Goal: Task Accomplishment & Management: Use online tool/utility

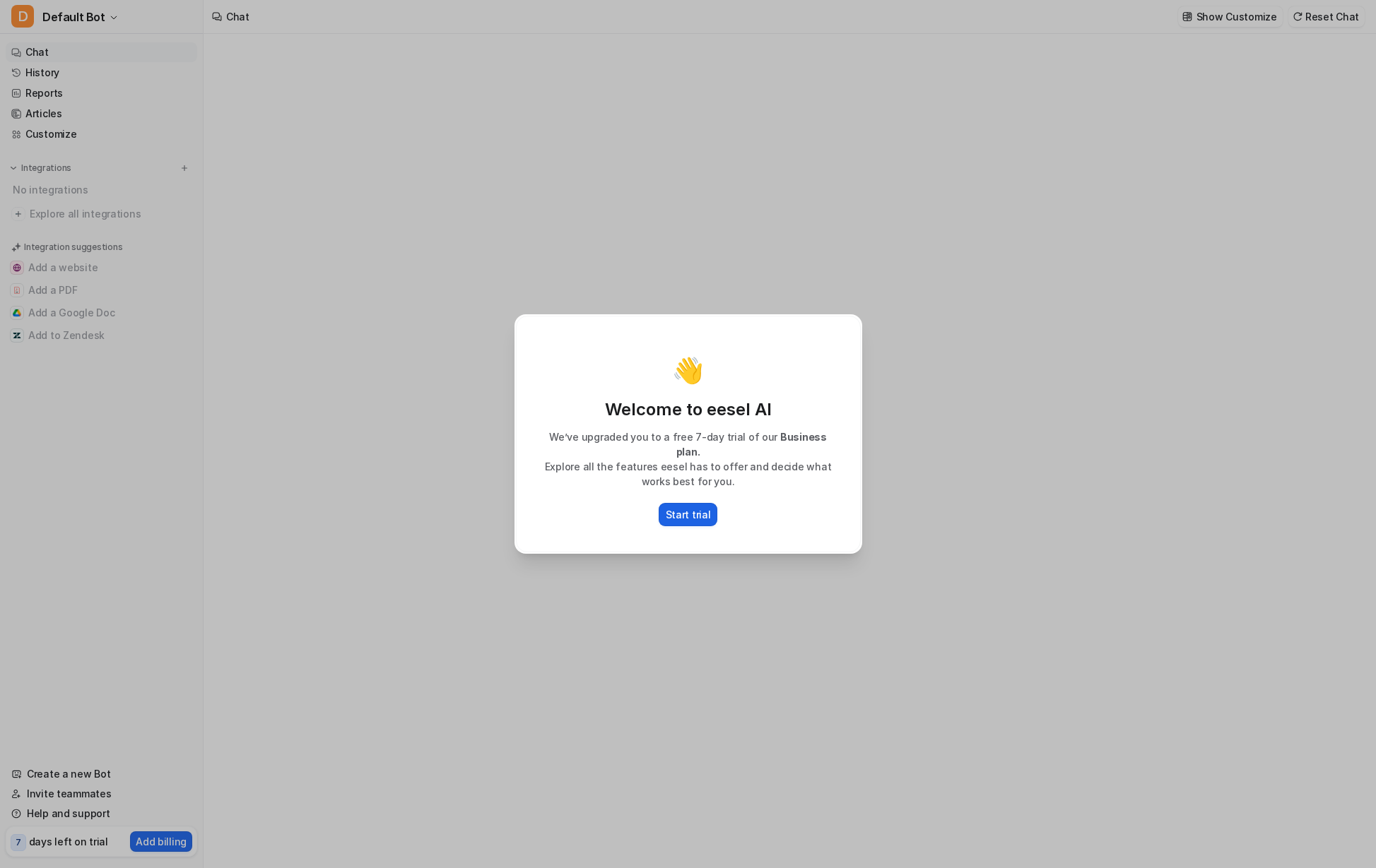
type textarea "**********"
click at [693, 512] on p "Start trial" at bounding box center [688, 515] width 45 height 15
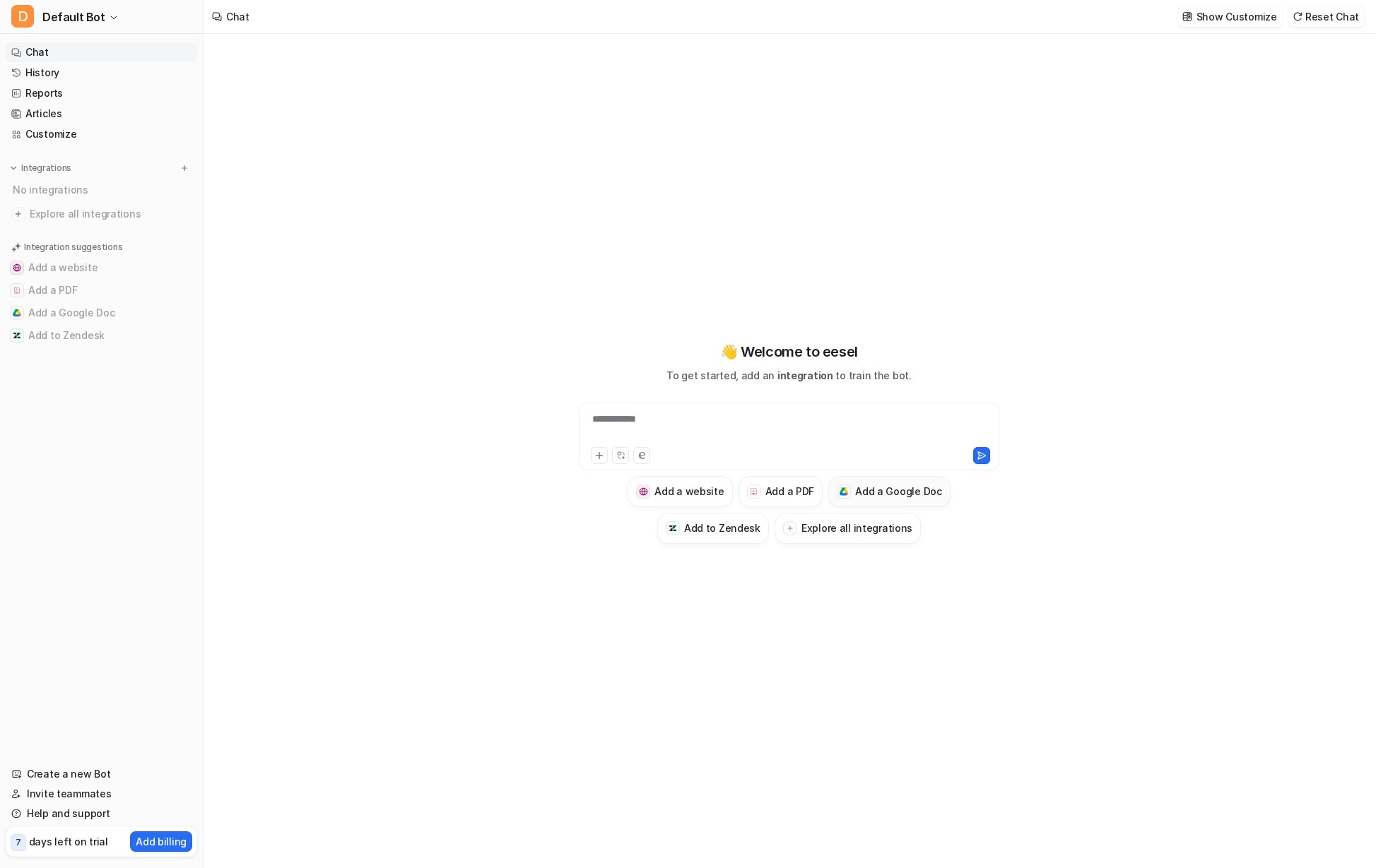
click at [886, 487] on h3 "Add a Google Doc" at bounding box center [899, 492] width 87 height 15
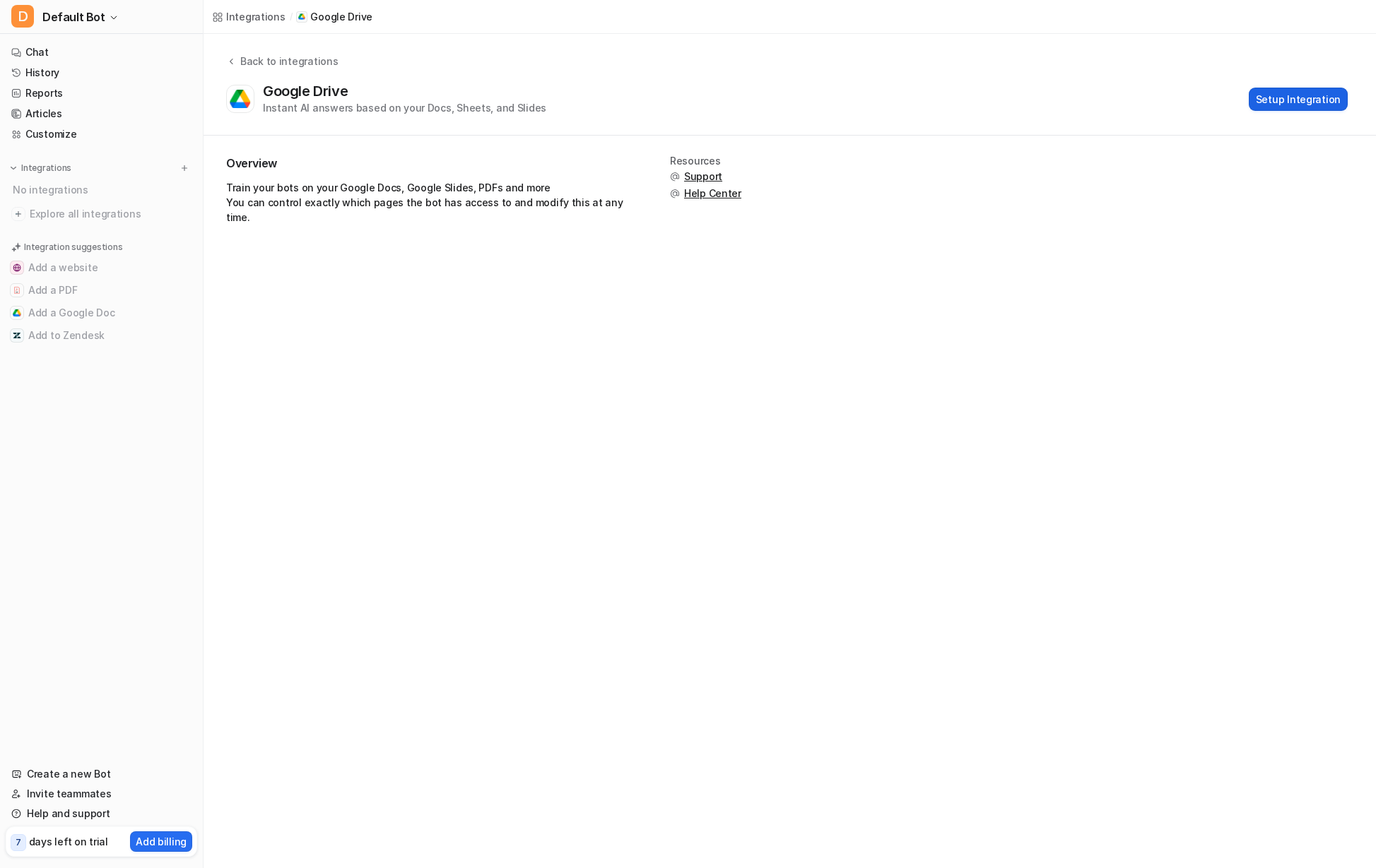
click at [1290, 104] on button "Setup Integration" at bounding box center [1299, 99] width 99 height 23
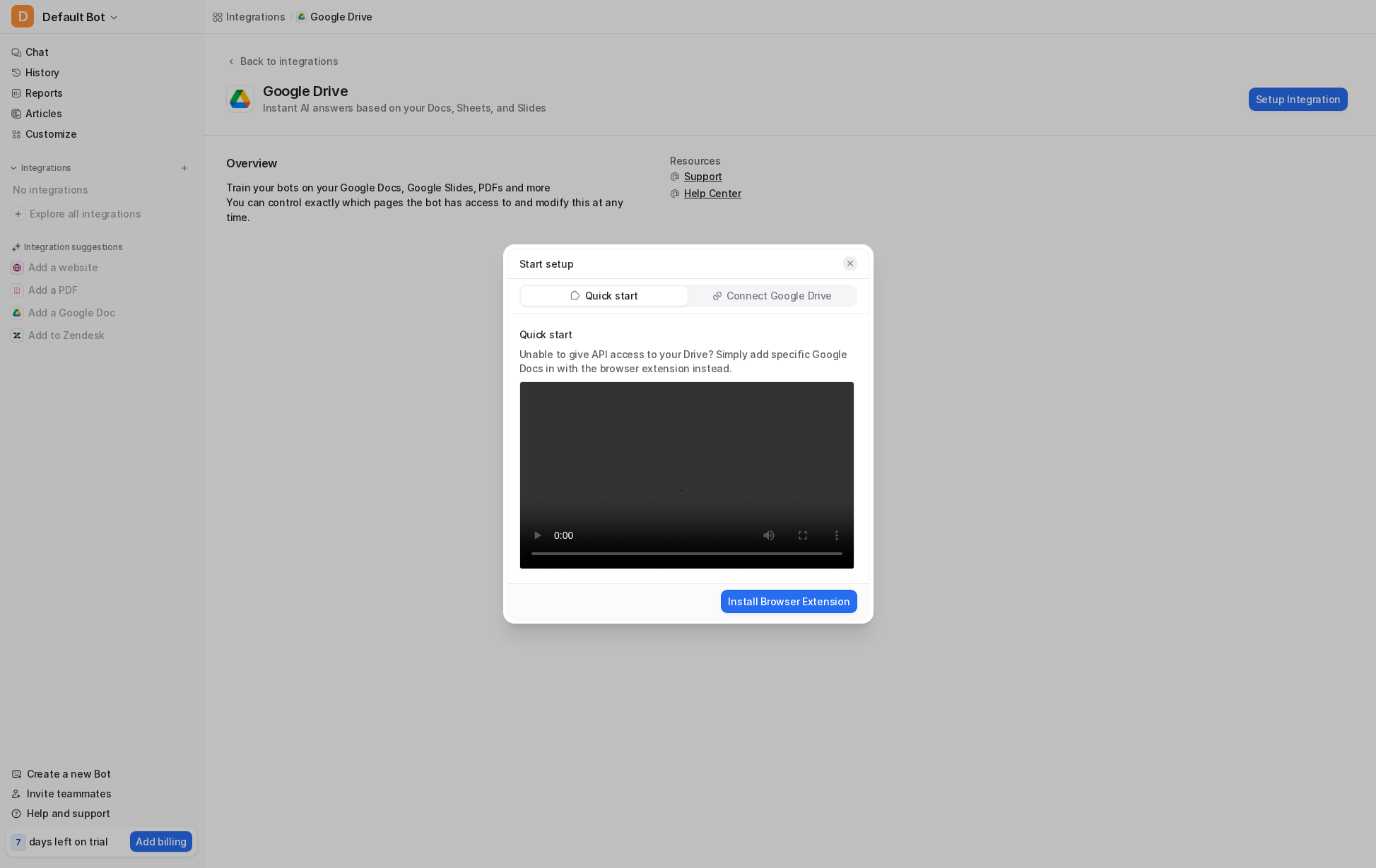
click at [849, 260] on icon "button" at bounding box center [849, 263] width 10 height 10
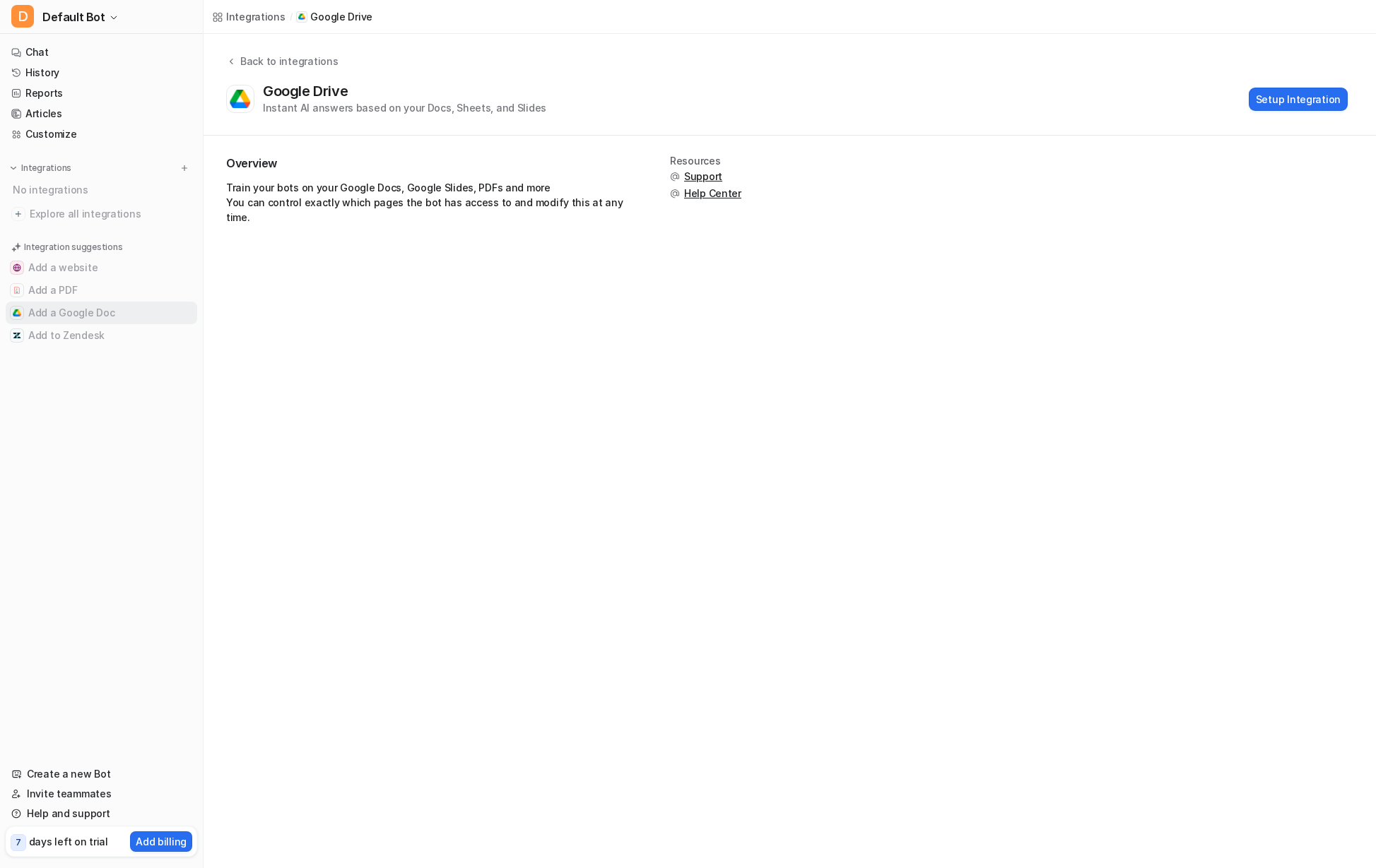
click at [96, 313] on button "Add a Google Doc" at bounding box center [101, 313] width 192 height 23
click at [77, 312] on button "Add a Google Doc" at bounding box center [101, 313] width 192 height 23
click at [258, 62] on div "Back to integrations" at bounding box center [287, 62] width 102 height 15
click at [279, 62] on div "Back to integrations" at bounding box center [287, 62] width 102 height 15
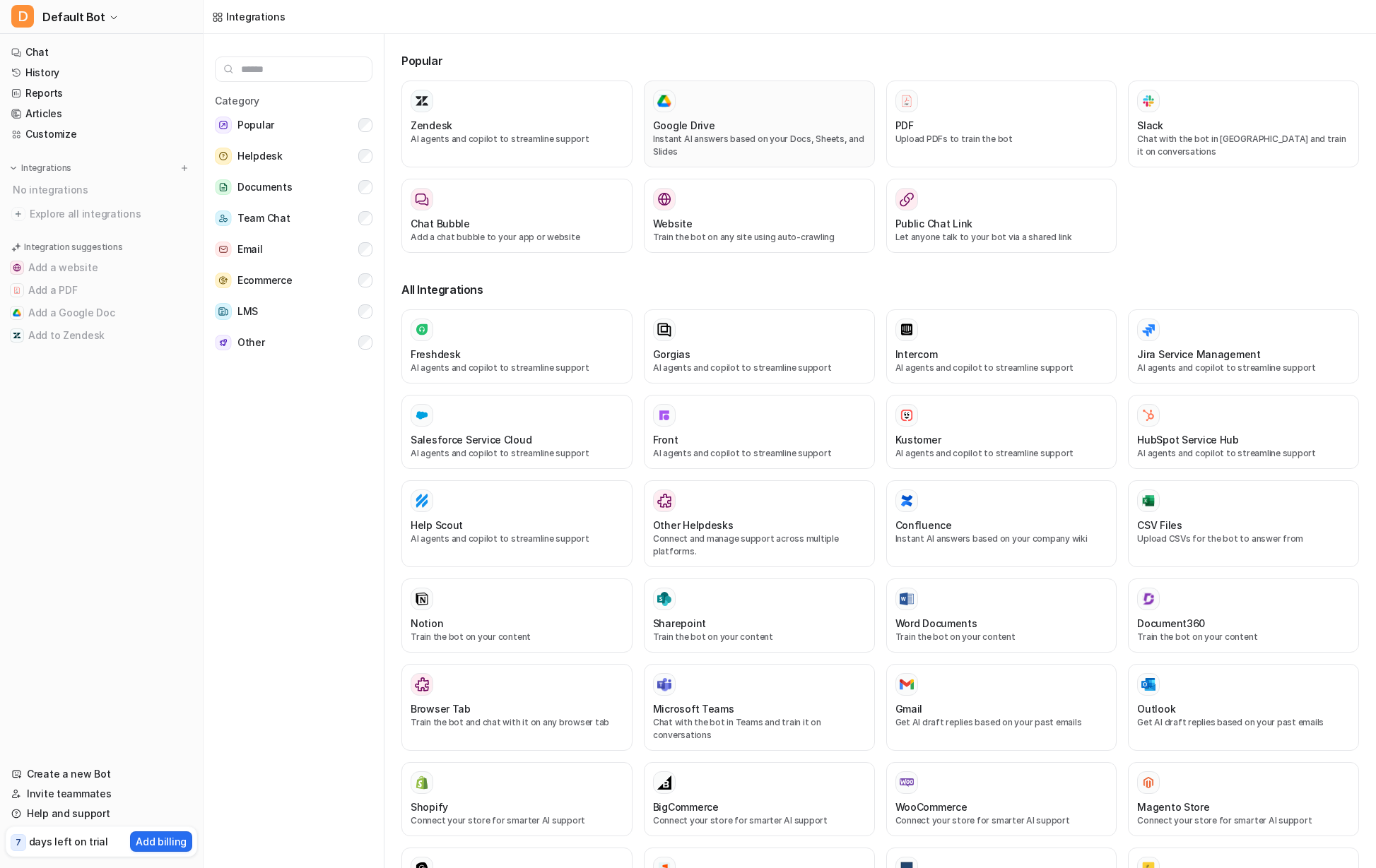
click at [702, 125] on h3 "Google Drive" at bounding box center [683, 125] width 62 height 15
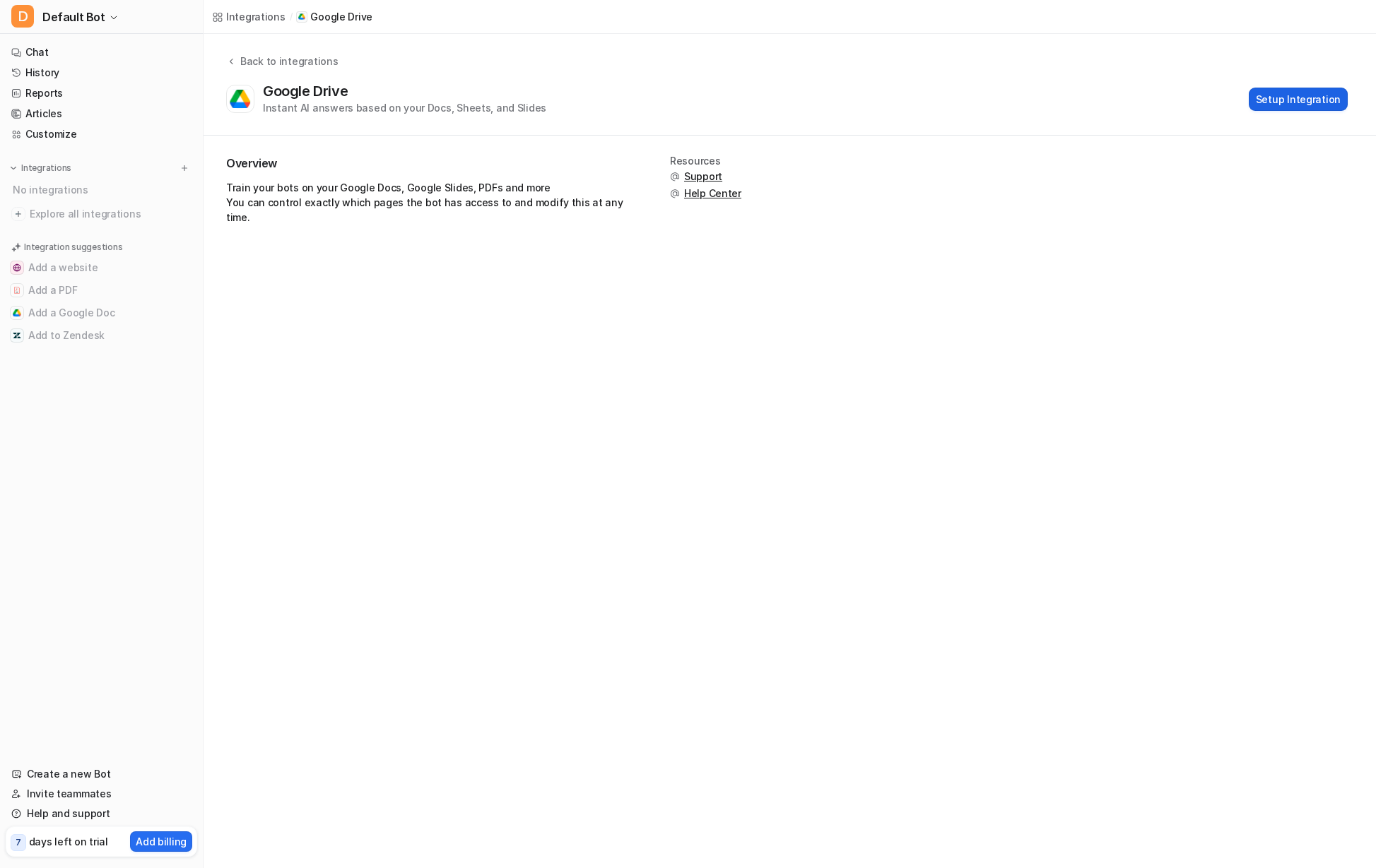
click at [1289, 104] on button "Setup Integration" at bounding box center [1299, 99] width 99 height 23
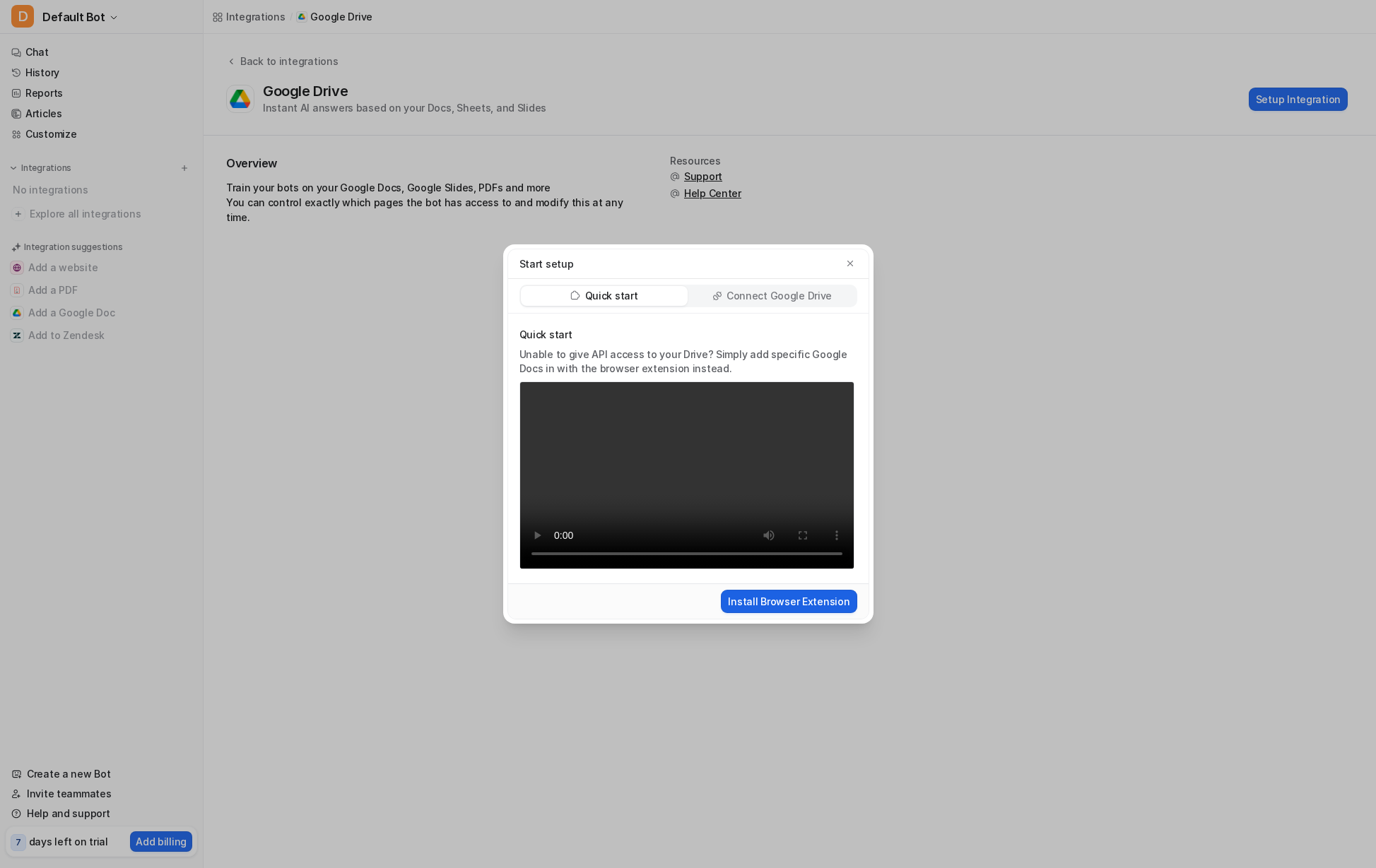
click at [819, 603] on button "Install Browser Extension" at bounding box center [789, 601] width 136 height 23
